Goal: Task Accomplishment & Management: Complete application form

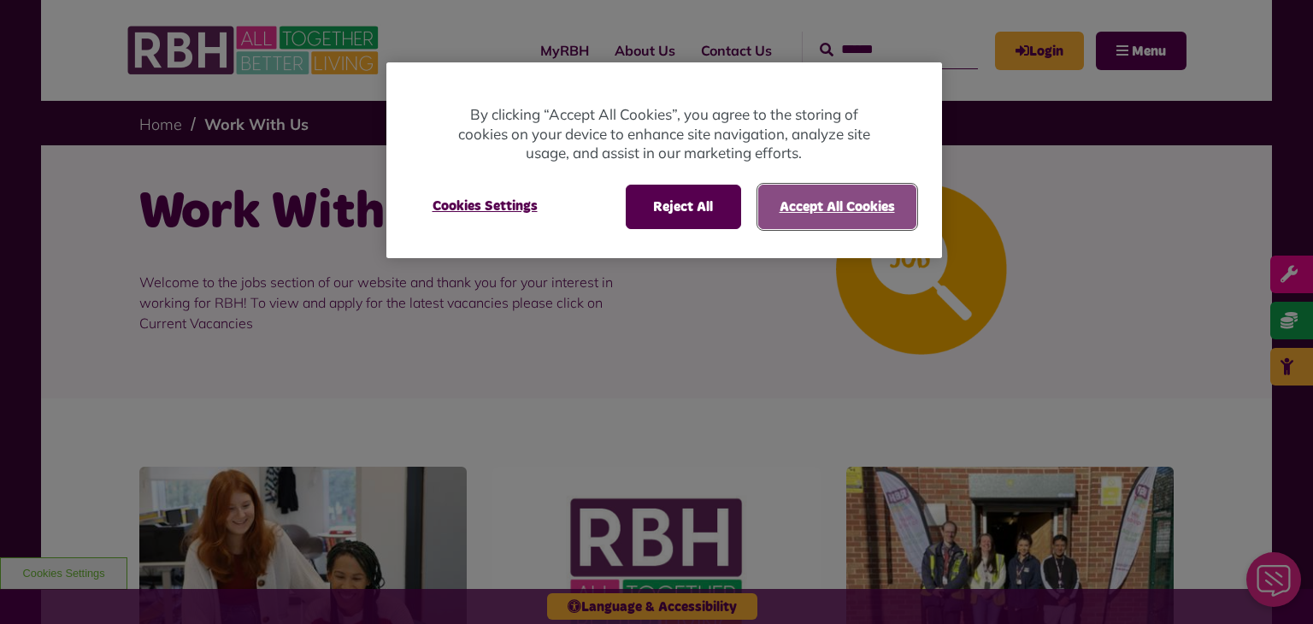
click at [834, 206] on button "Accept All Cookies" at bounding box center [837, 207] width 158 height 44
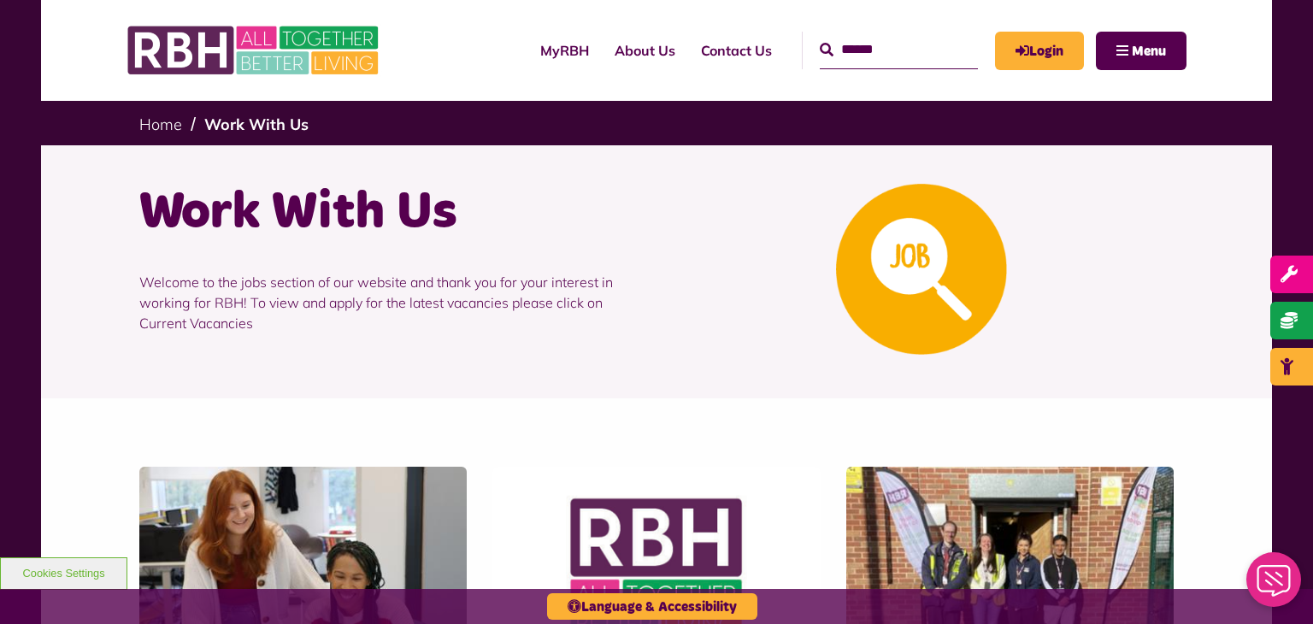
scroll to position [420, 0]
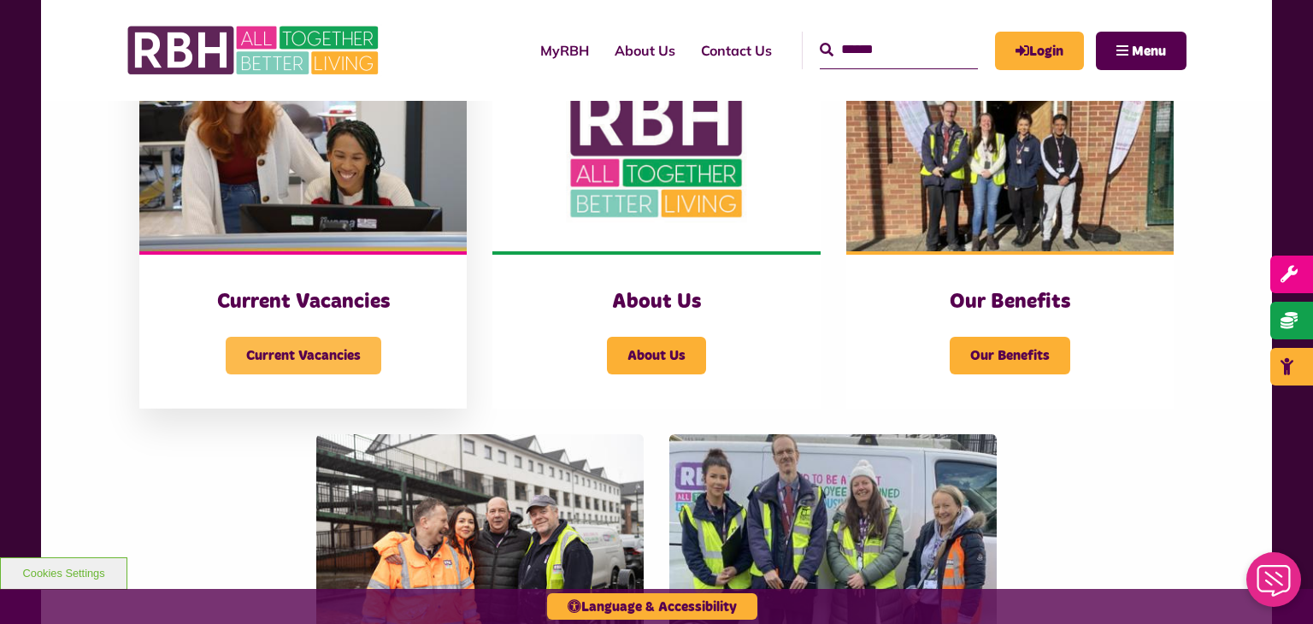
click at [285, 355] on span "Current Vacancies" at bounding box center [304, 356] width 156 height 38
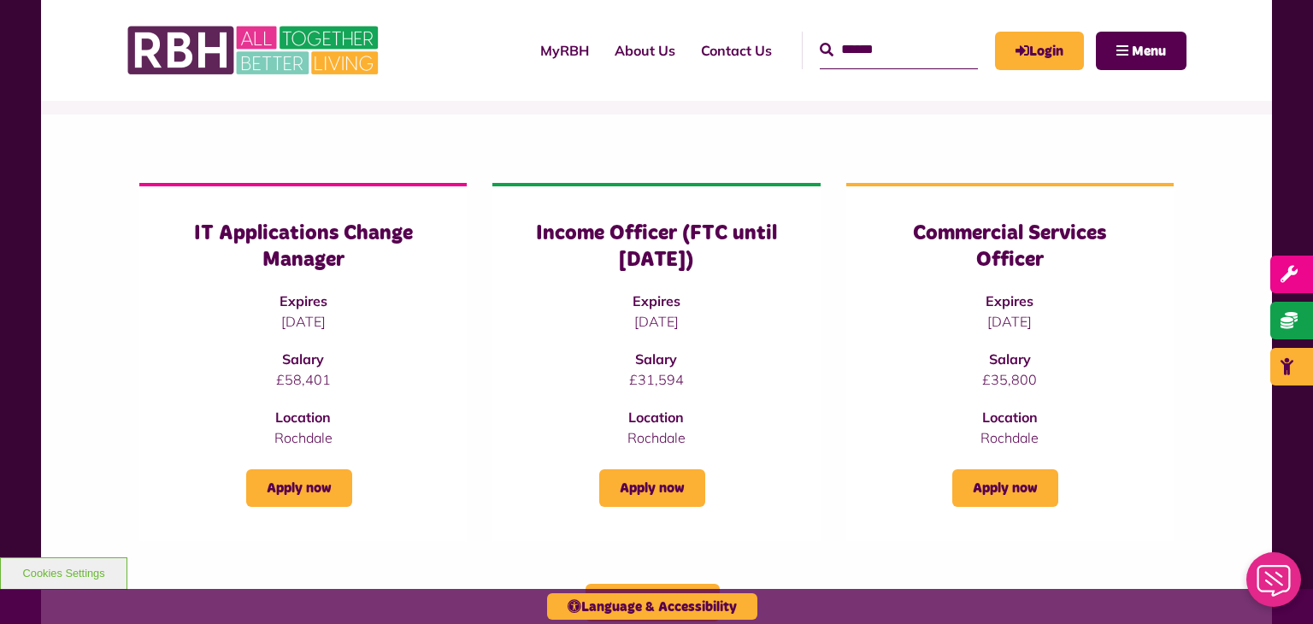
scroll to position [205, 0]
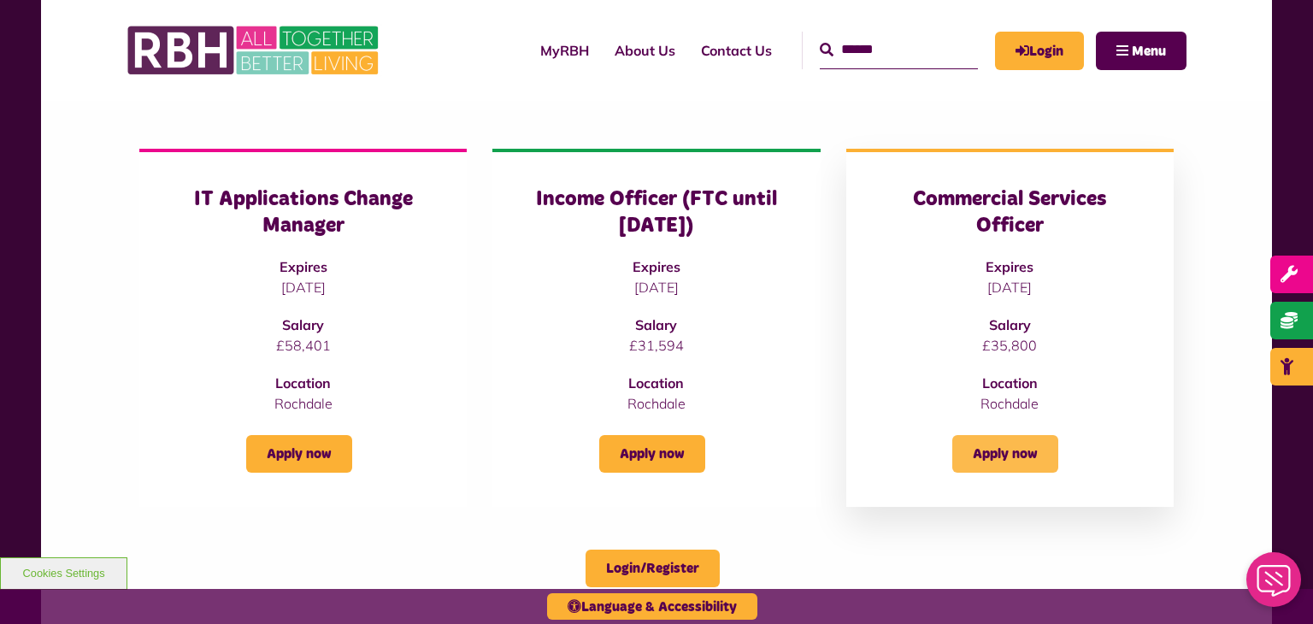
click at [1004, 471] on link "Apply now" at bounding box center [1005, 454] width 106 height 38
